Goal: Use online tool/utility: Utilize a website feature to perform a specific function

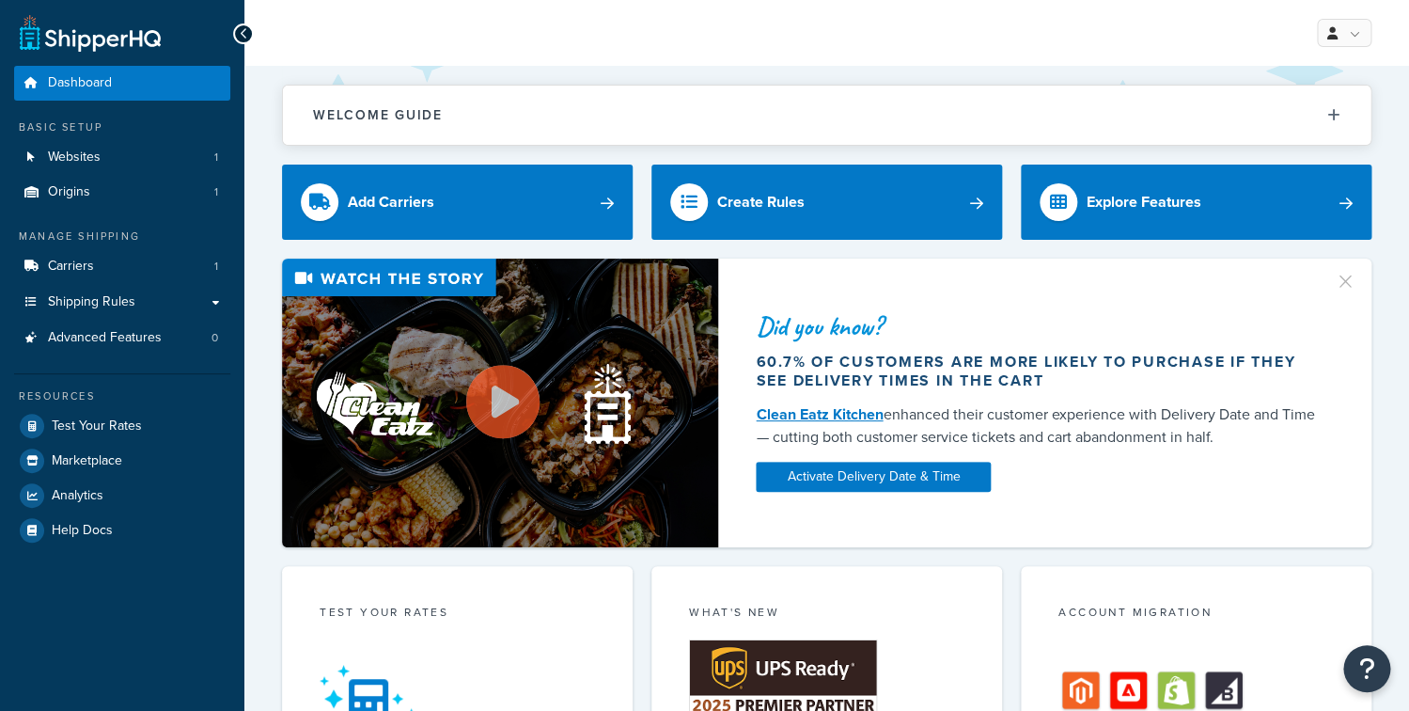
drag, startPoint x: 127, startPoint y: 211, endPoint x: 127, endPoint y: 245, distance: 33.8
click at [127, 226] on ul "Dashboard Basic Setup Websites 1 Origins 1 Manage Shipping Carriers 1 Shipping …" at bounding box center [122, 306] width 216 height 481
click at [126, 184] on link "Origins 1" at bounding box center [122, 192] width 216 height 35
click at [134, 148] on link "Websites 1" at bounding box center [122, 157] width 216 height 35
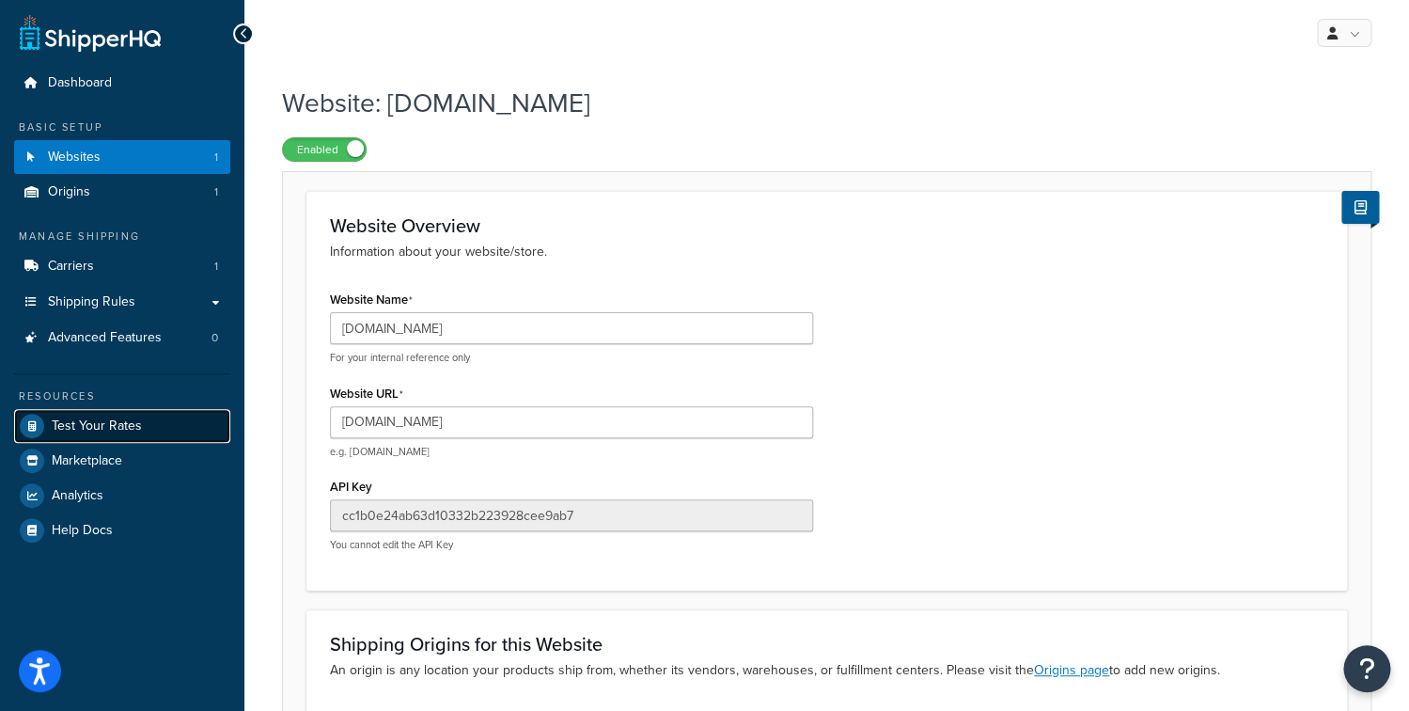
click at [125, 432] on span "Test Your Rates" at bounding box center [97, 426] width 90 height 16
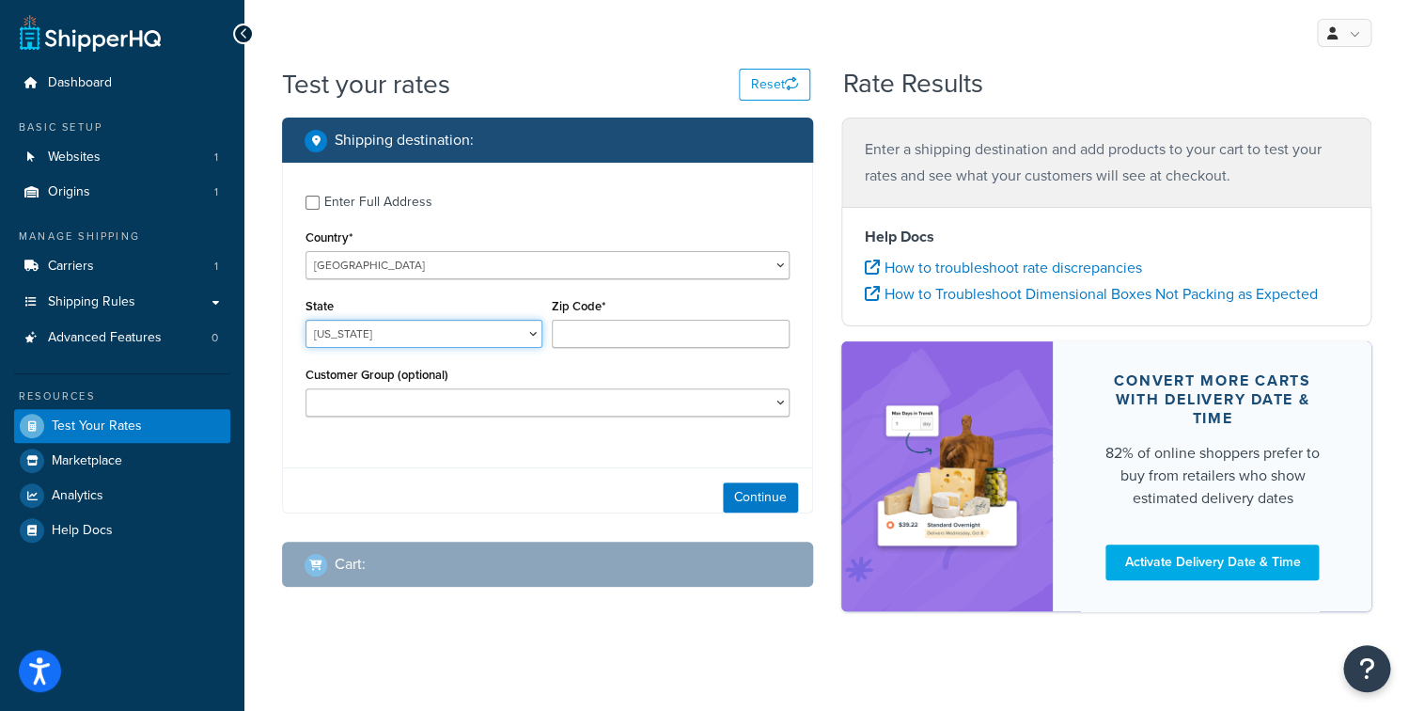
click at [305, 320] on select "Alabama Alaska American Samoa Arizona Arkansas Armed Forces Americas Armed Forc…" at bounding box center [423, 334] width 237 height 28
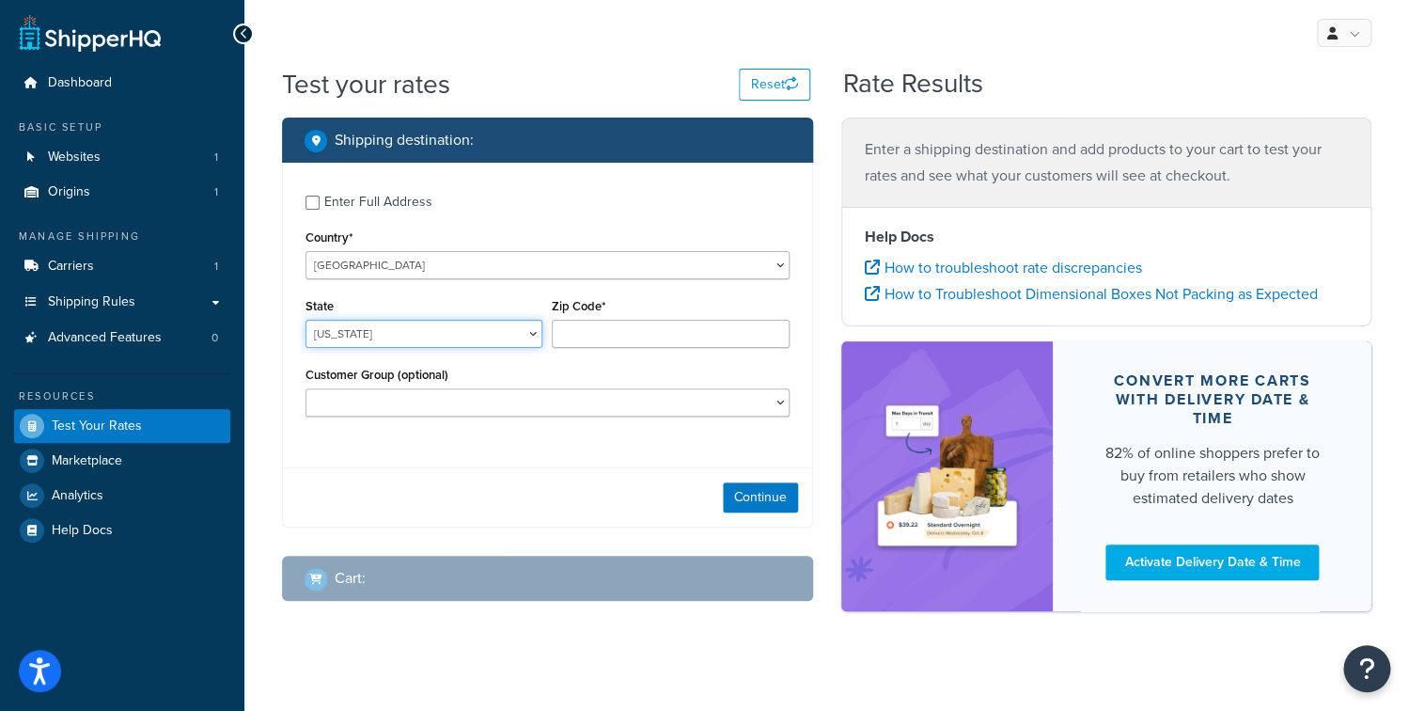
select select "TX"
click at [620, 332] on input "Zip Code*" at bounding box center [670, 334] width 237 height 28
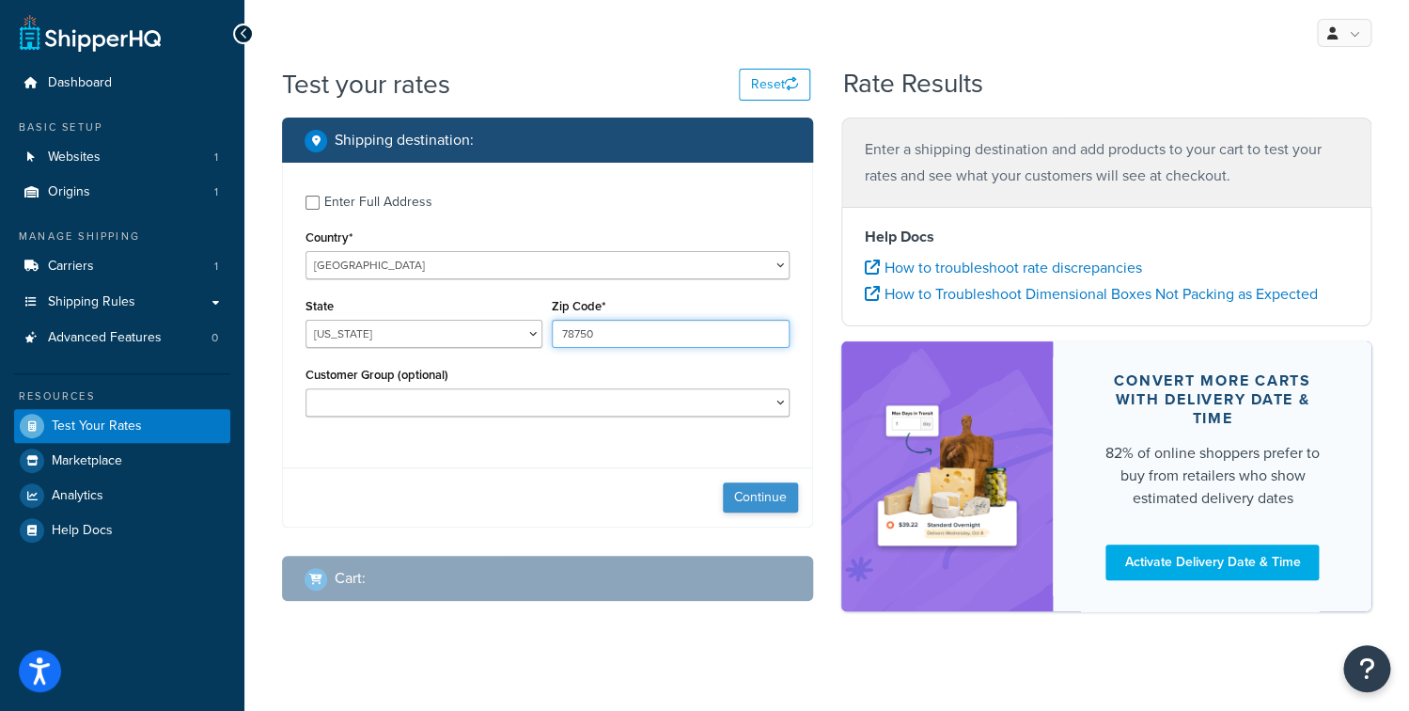
type input "78750"
drag, startPoint x: 770, startPoint y: 507, endPoint x: 683, endPoint y: 465, distance: 95.9
click at [770, 507] on button "Continue" at bounding box center [760, 497] width 75 height 30
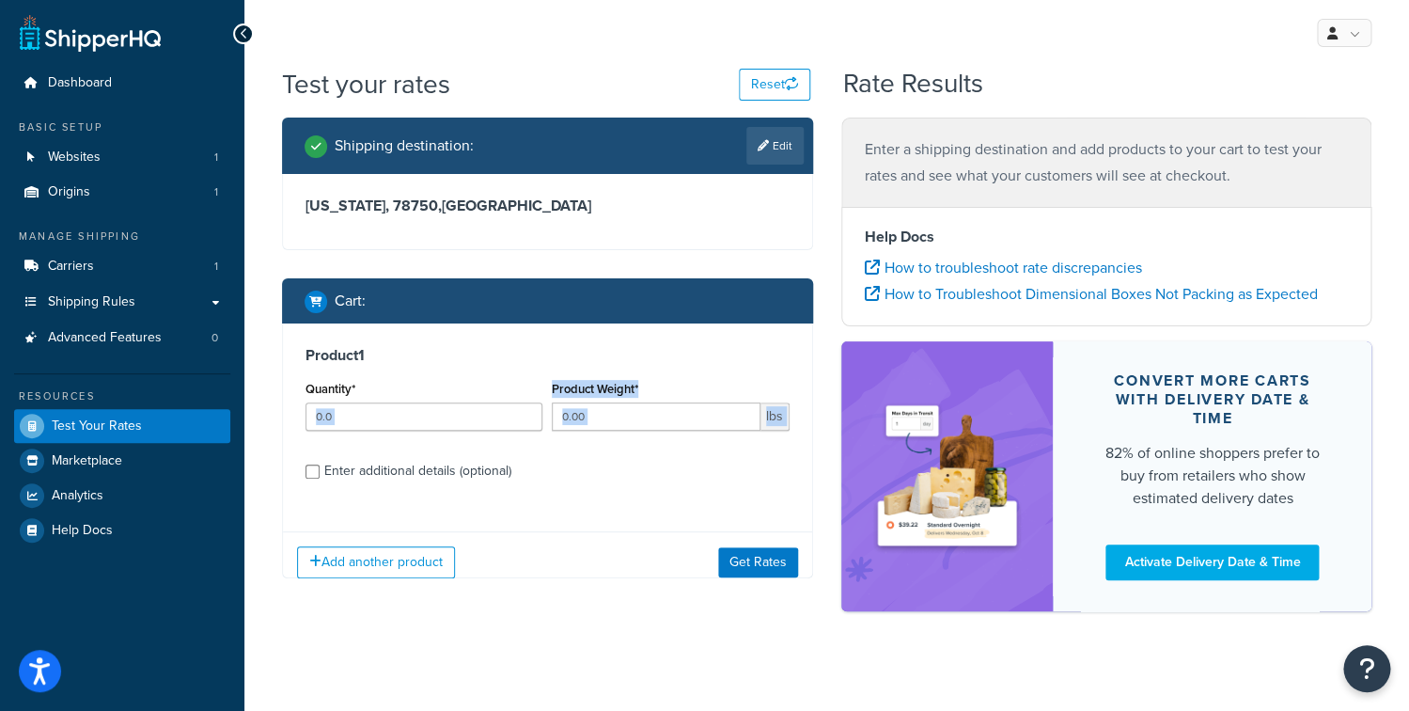
drag, startPoint x: 380, startPoint y: 499, endPoint x: 389, endPoint y: 454, distance: 46.1
click at [380, 497] on div "Product 1 Quantity* Product Weight* lbs Enter additional details (optional)" at bounding box center [547, 419] width 529 height 193
click at [393, 444] on div "Quantity*" at bounding box center [424, 410] width 246 height 69
click at [398, 428] on input "Quantity*" at bounding box center [423, 416] width 237 height 28
type input "1"
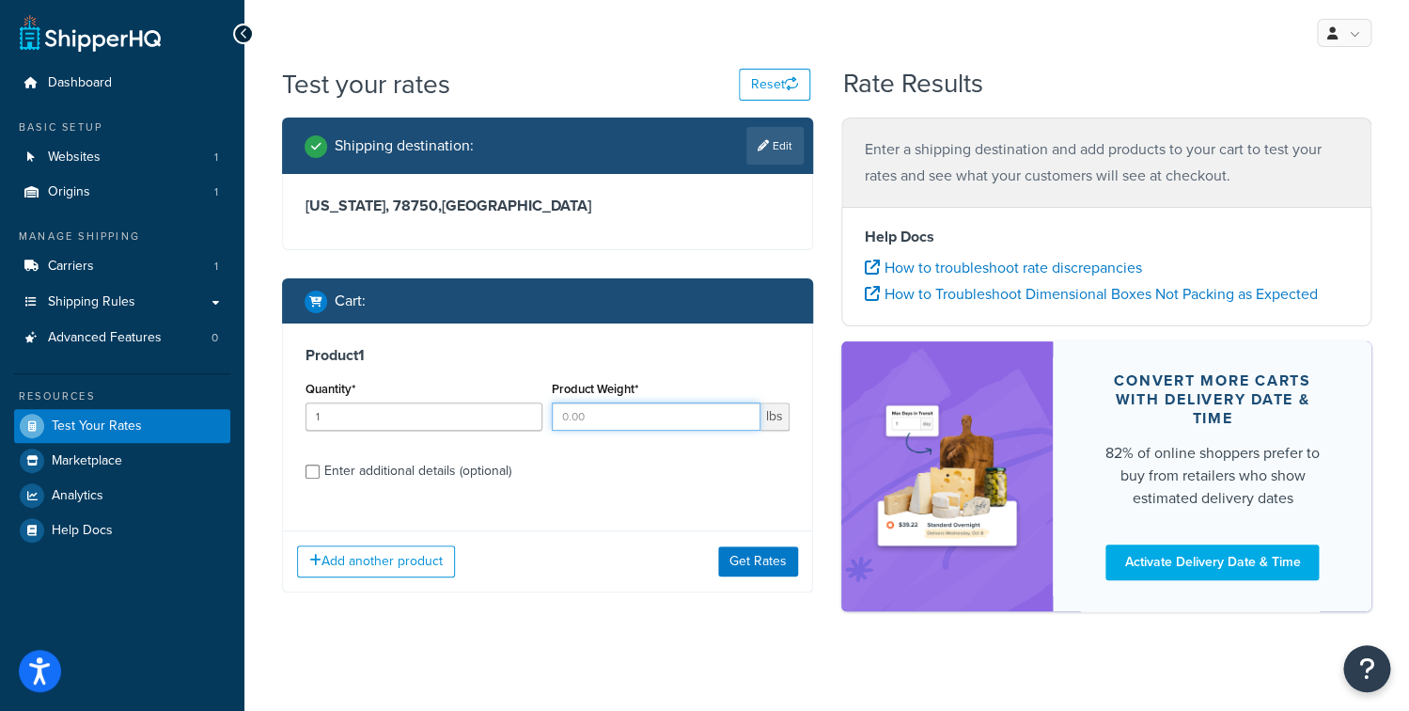
click at [622, 424] on input "Product Weight*" at bounding box center [656, 416] width 208 height 28
type input "1"
click at [735, 571] on button "Get Rates" at bounding box center [758, 561] width 80 height 30
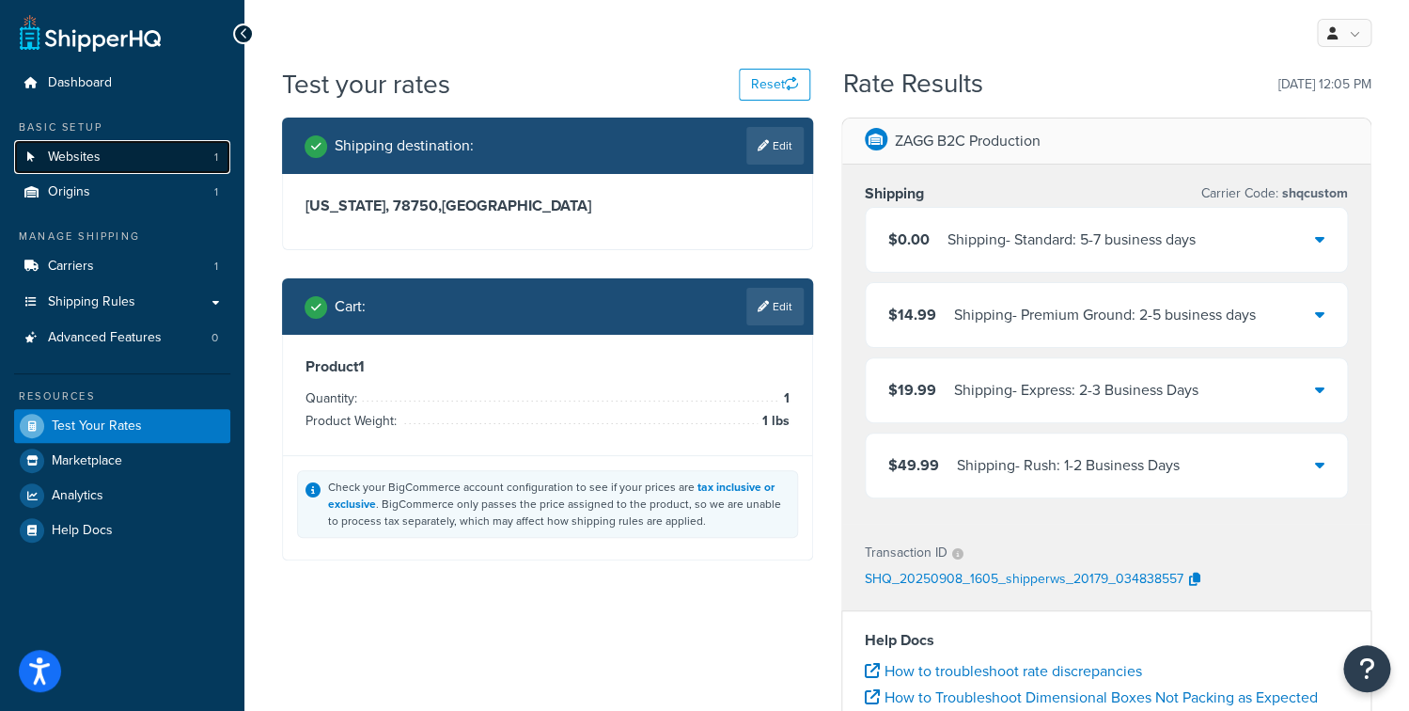
click at [91, 150] on span "Websites" at bounding box center [74, 157] width 53 height 16
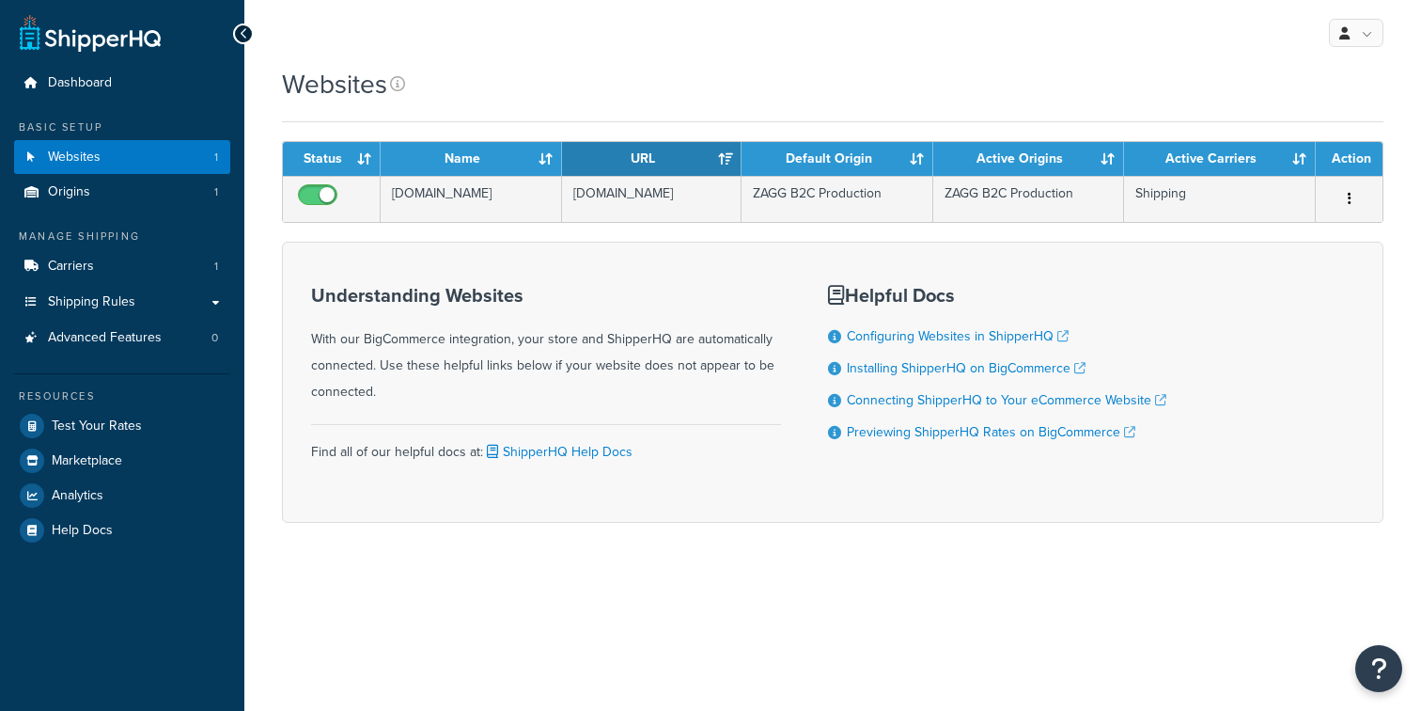
click at [629, 222] on td "[DOMAIN_NAME]" at bounding box center [652, 199] width 180 height 46
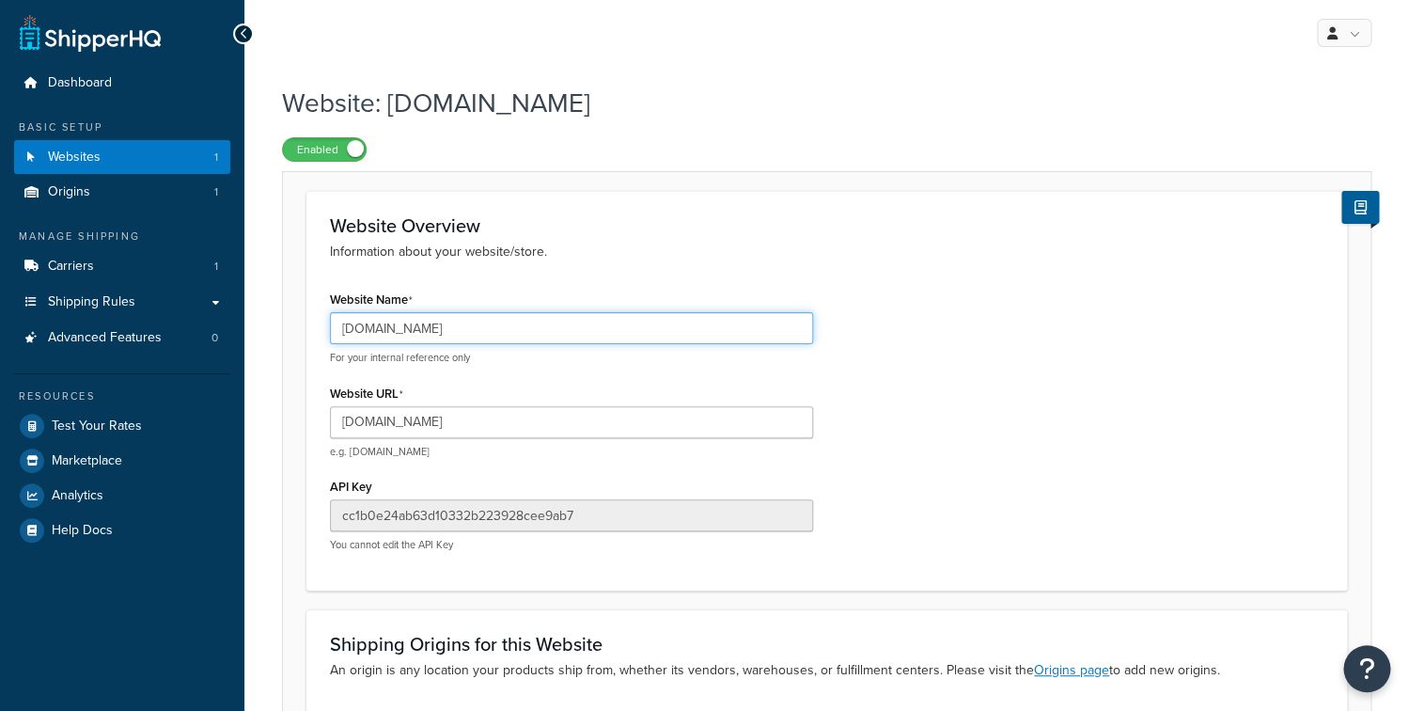
drag, startPoint x: 598, startPoint y: 328, endPoint x: 329, endPoint y: 313, distance: 269.2
click at [330, 322] on input "zagg-store-4.mybigcommerce.com" at bounding box center [571, 328] width 483 height 32
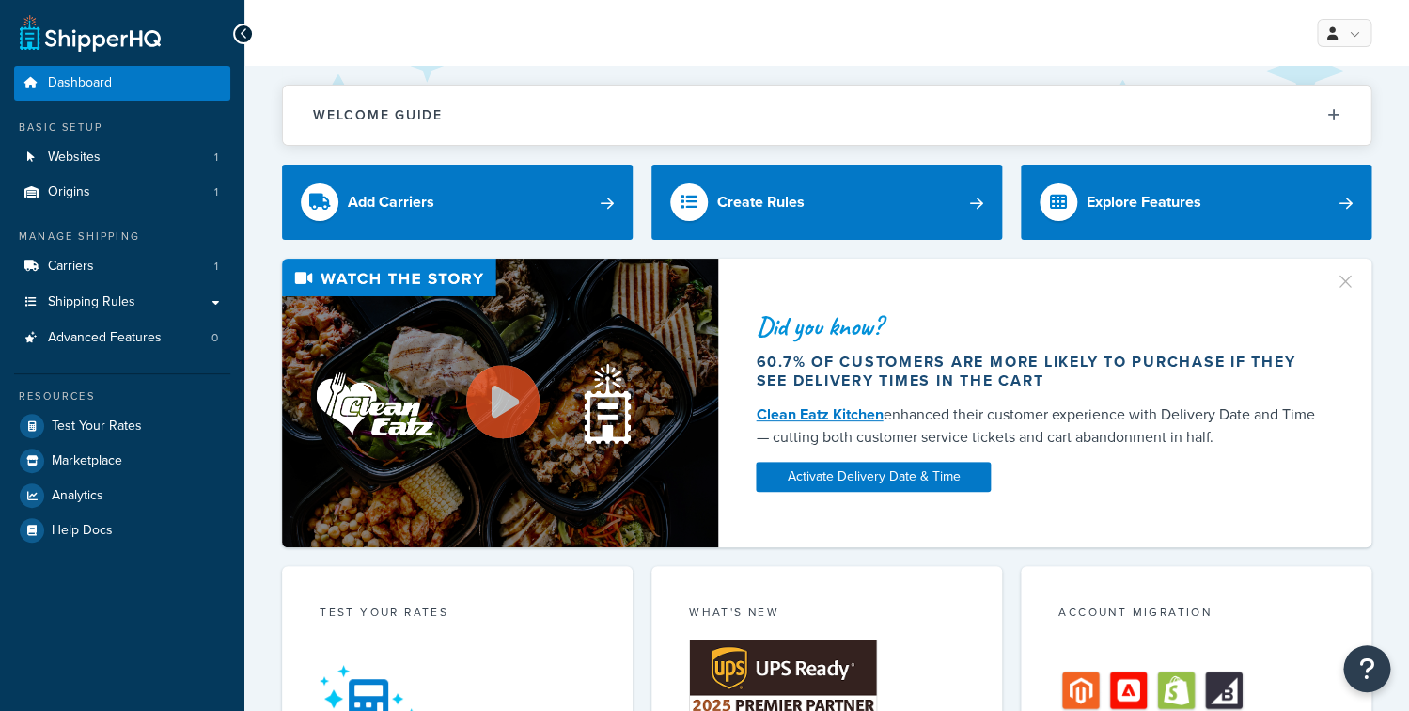
click at [483, 53] on div "My Profile Billing Global Settings Contact Us Logout" at bounding box center [826, 33] width 1165 height 66
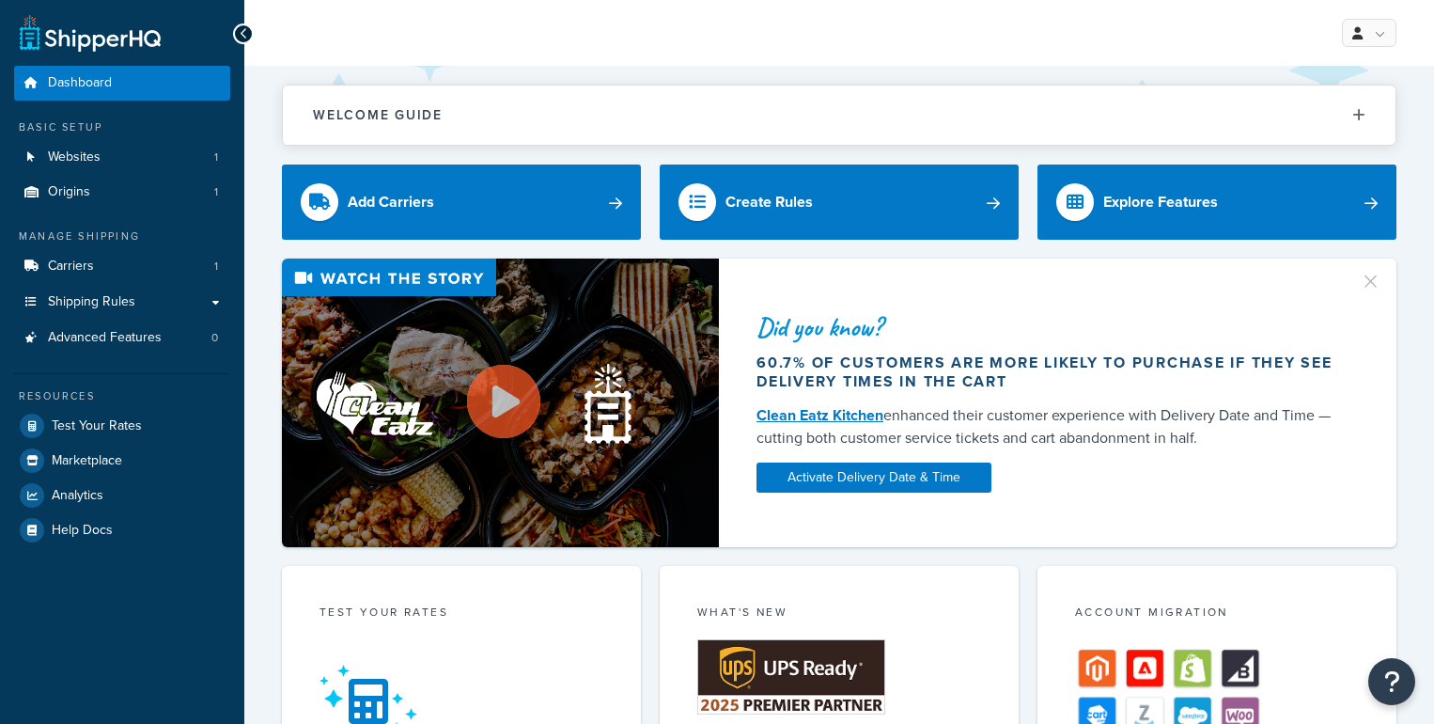
scroll to position [16, 0]
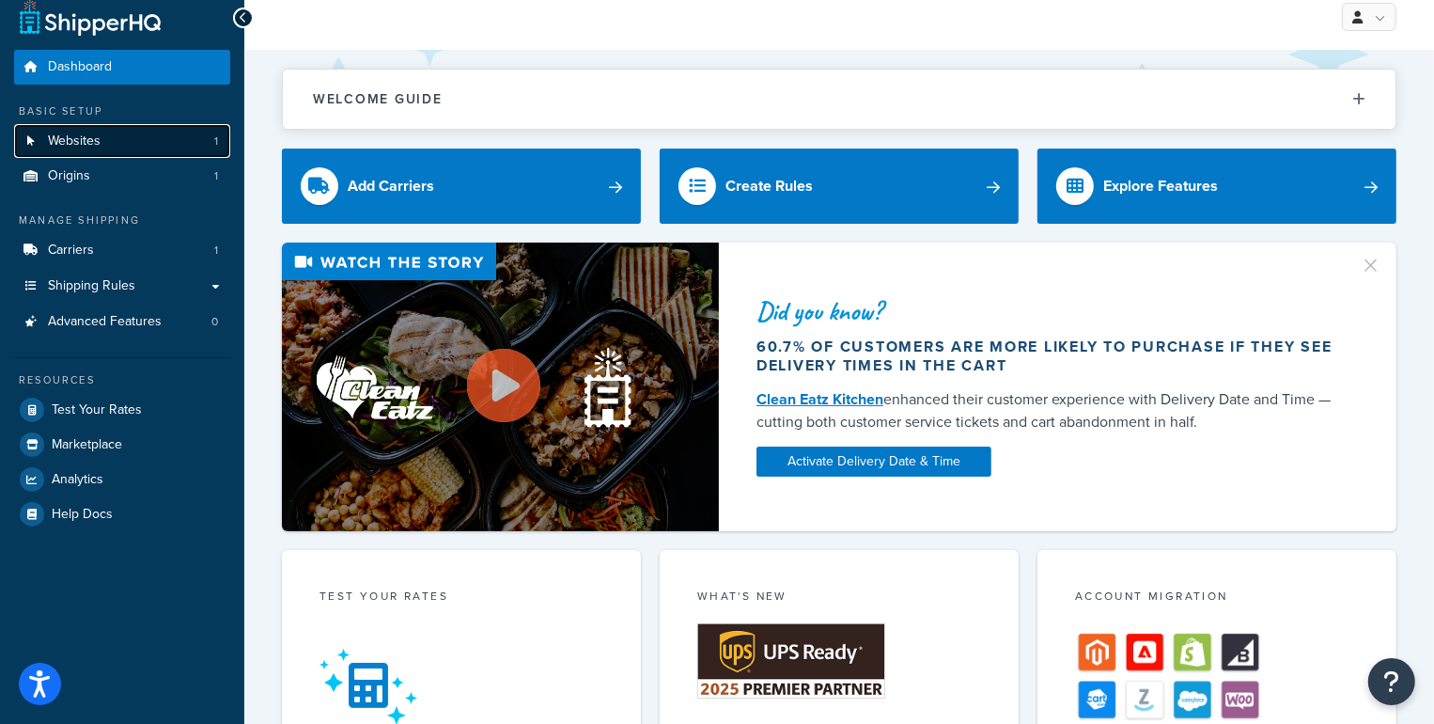
click at [161, 140] on link "Websites 1" at bounding box center [122, 141] width 216 height 35
